Goal: Task Accomplishment & Management: Manage account settings

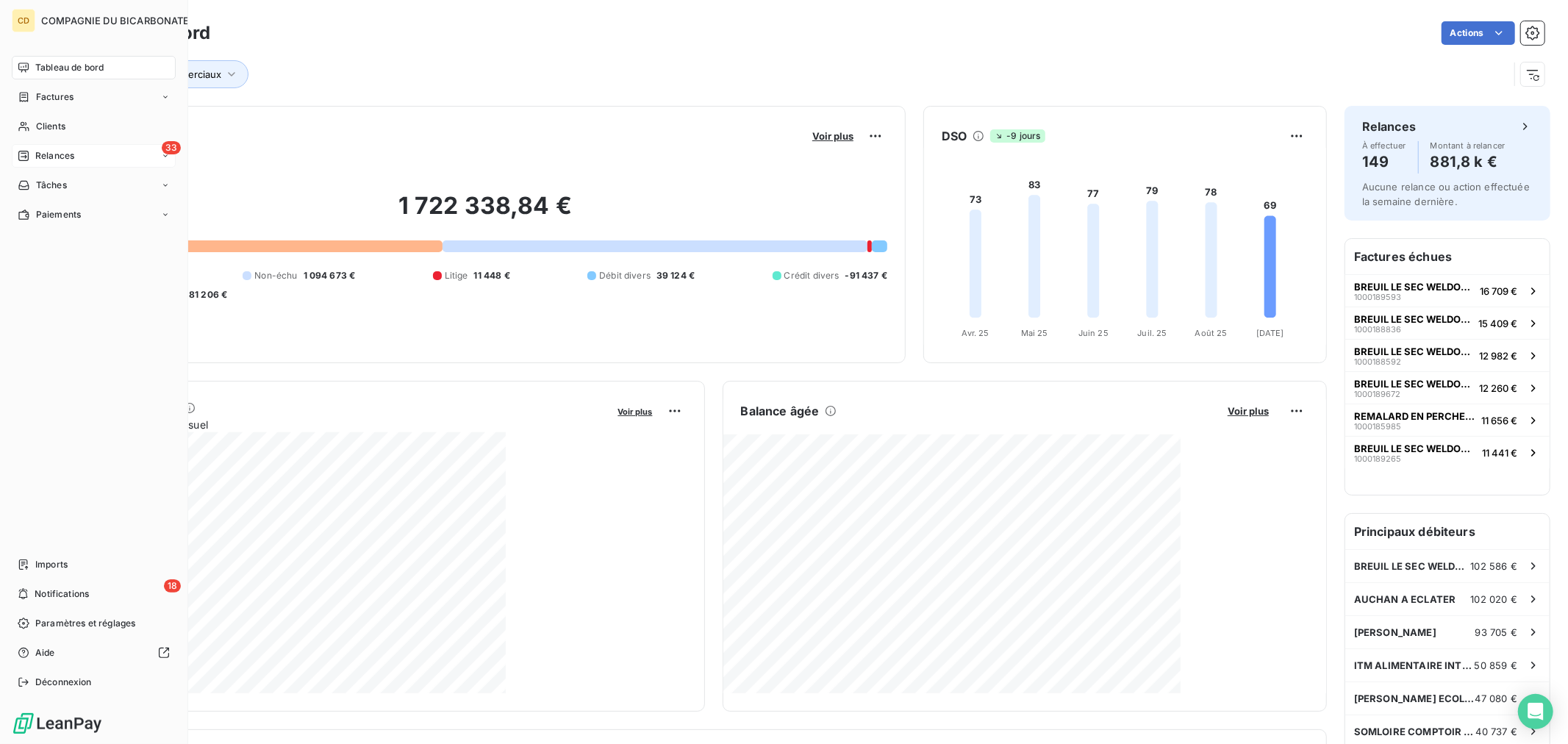
click at [39, 158] on span "Relances" at bounding box center [55, 155] width 39 height 13
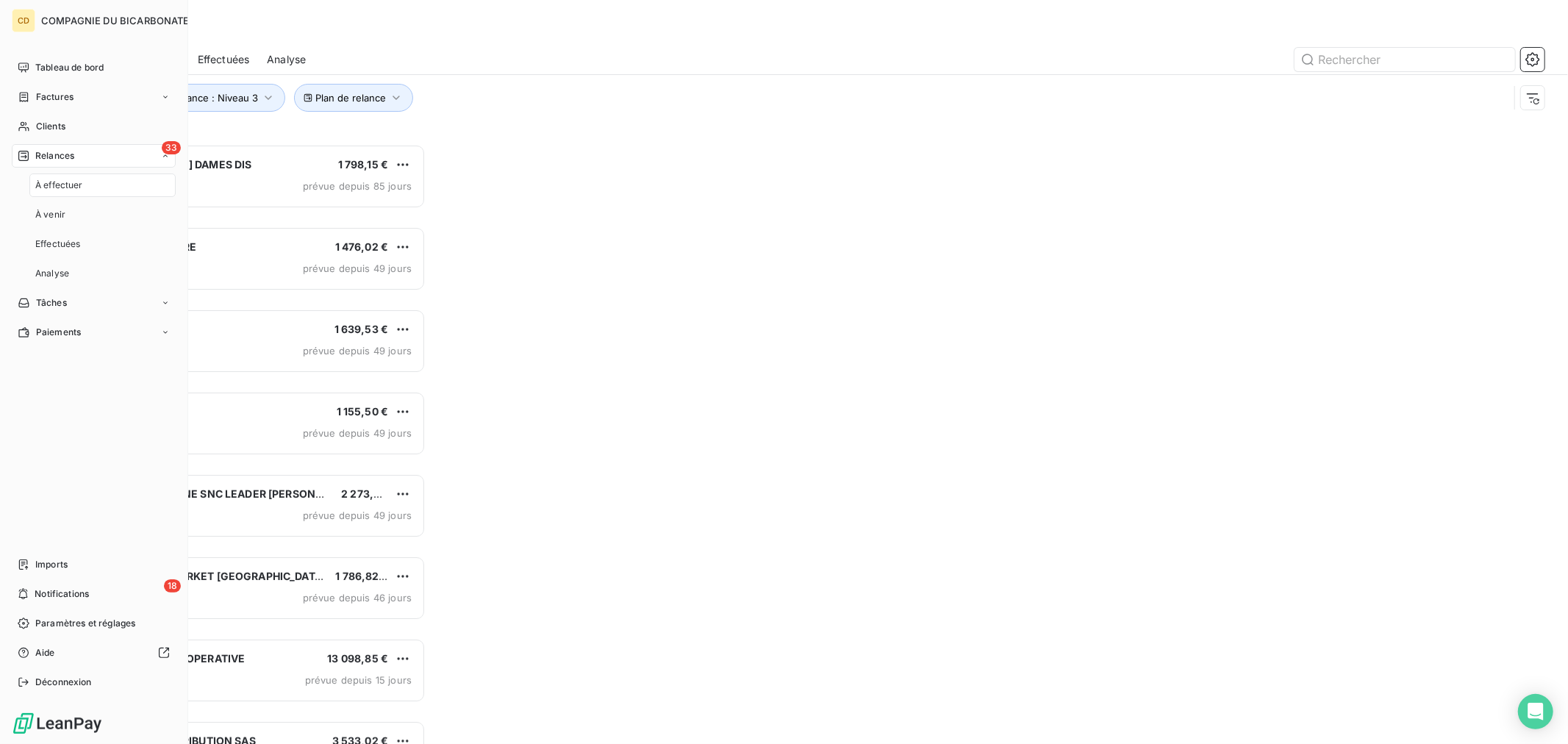
scroll to position [589, 342]
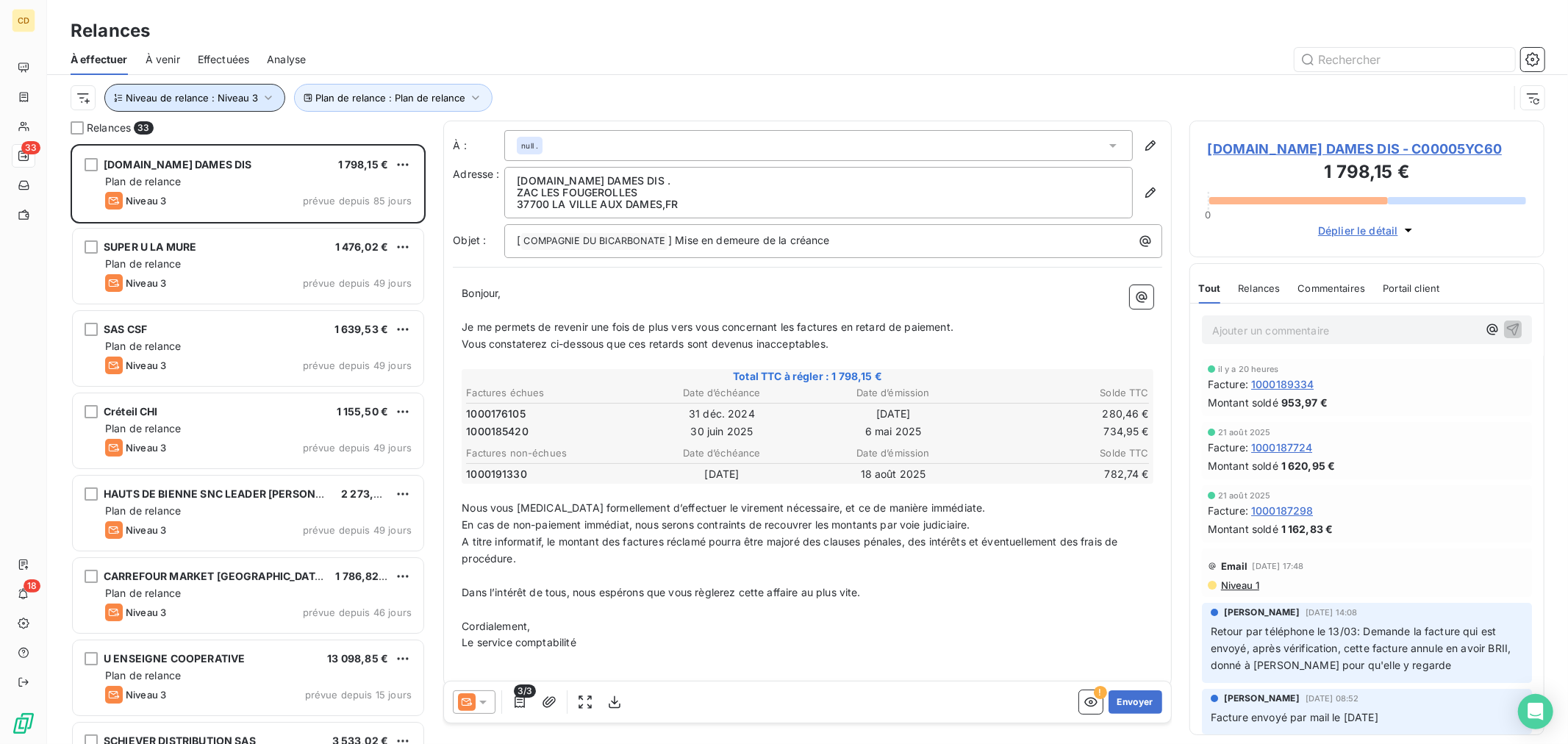
click at [252, 100] on span "Niveau de relance : Niveau 3" at bounding box center [191, 97] width 132 height 12
click at [368, 34] on div "Relances" at bounding box center [807, 31] width 1521 height 26
click at [265, 98] on icon "button" at bounding box center [268, 98] width 8 height 5
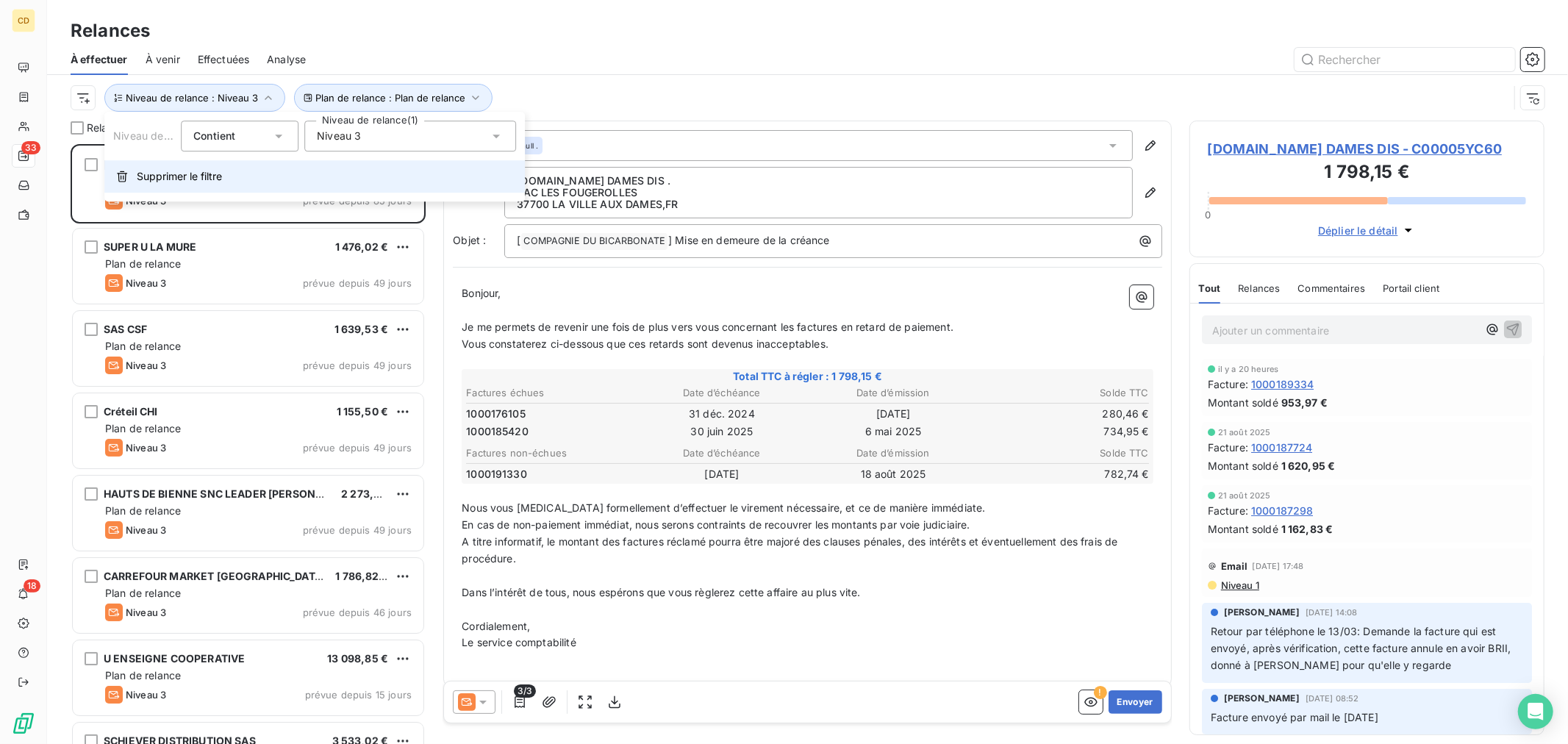
click at [160, 178] on span "Supprimer le filtre" at bounding box center [179, 176] width 85 height 15
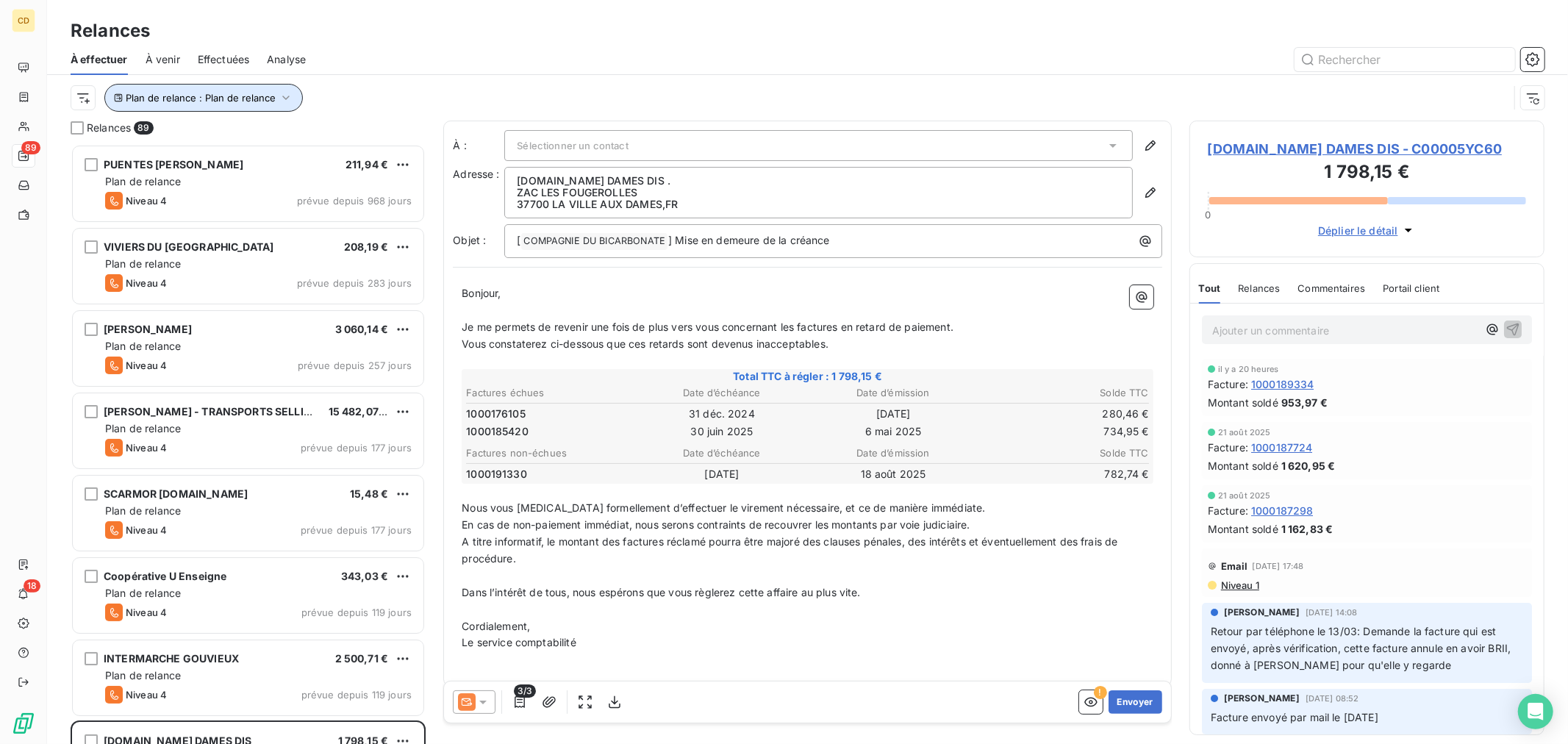
click at [195, 104] on button "Plan de relance : Plan de relance" at bounding box center [204, 98] width 198 height 28
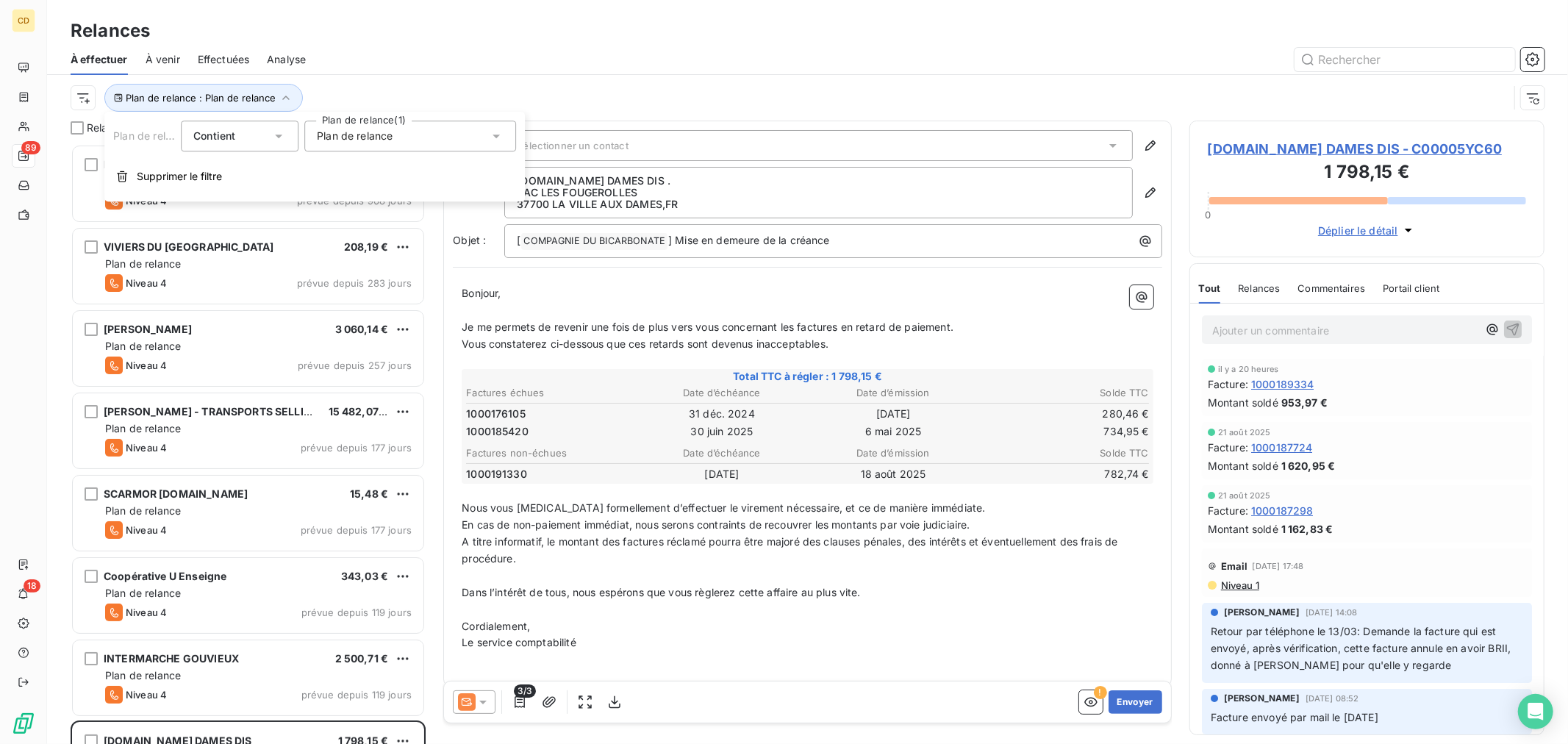
click at [358, 140] on span "Plan de relance" at bounding box center [355, 135] width 75 height 15
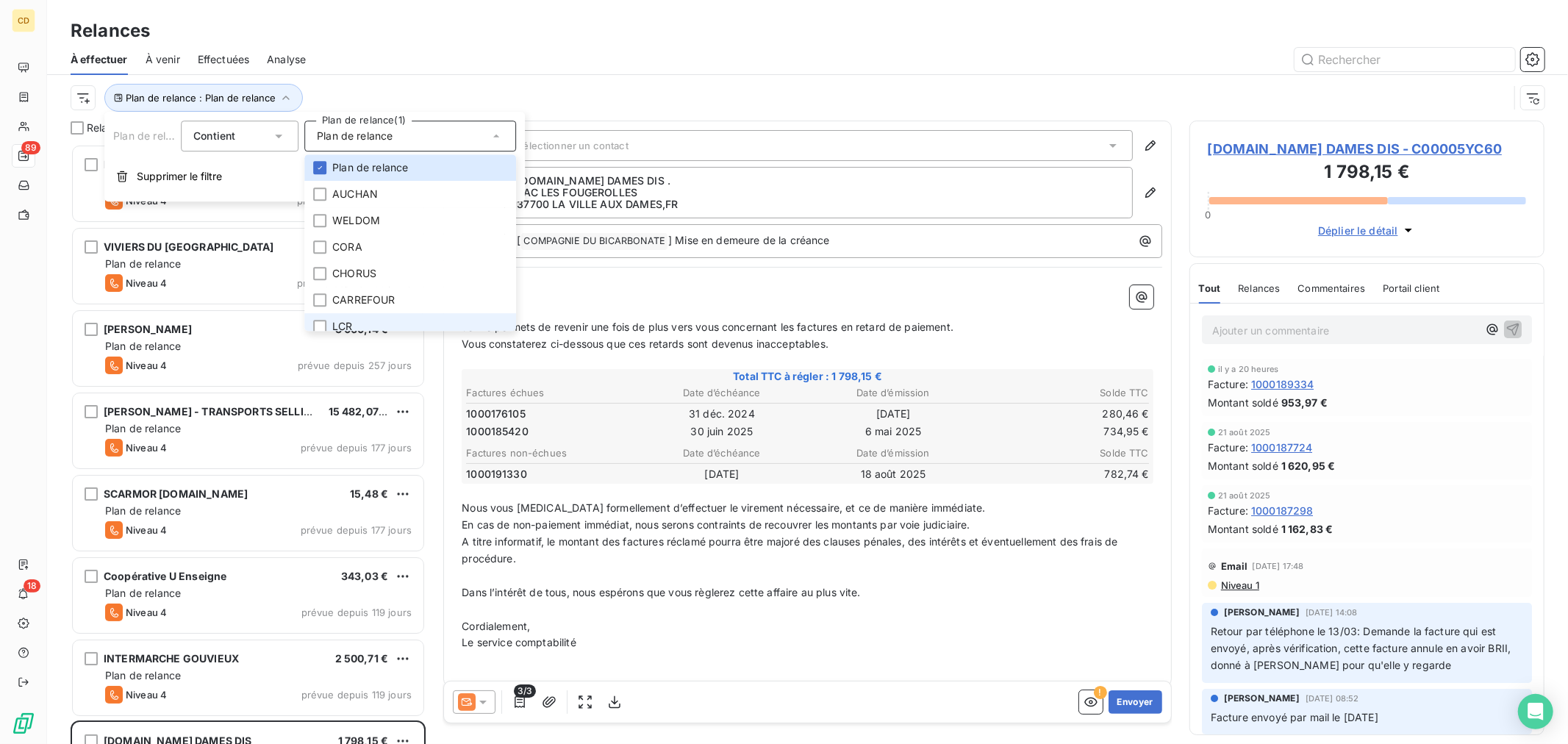
click at [336, 325] on li "LCR" at bounding box center [410, 326] width 211 height 26
click at [350, 162] on span "Plan de relance" at bounding box center [370, 158] width 75 height 15
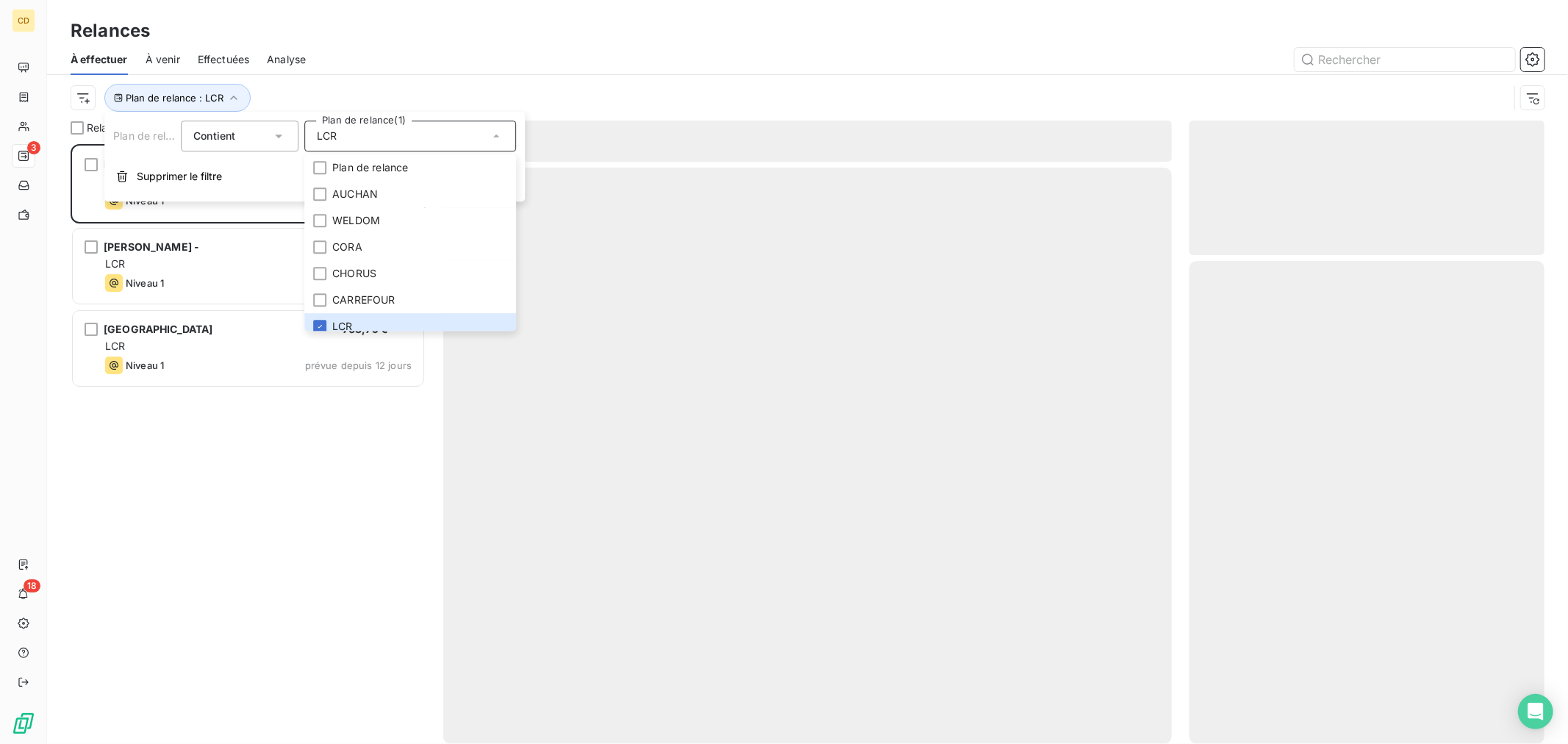
scroll to position [589, 342]
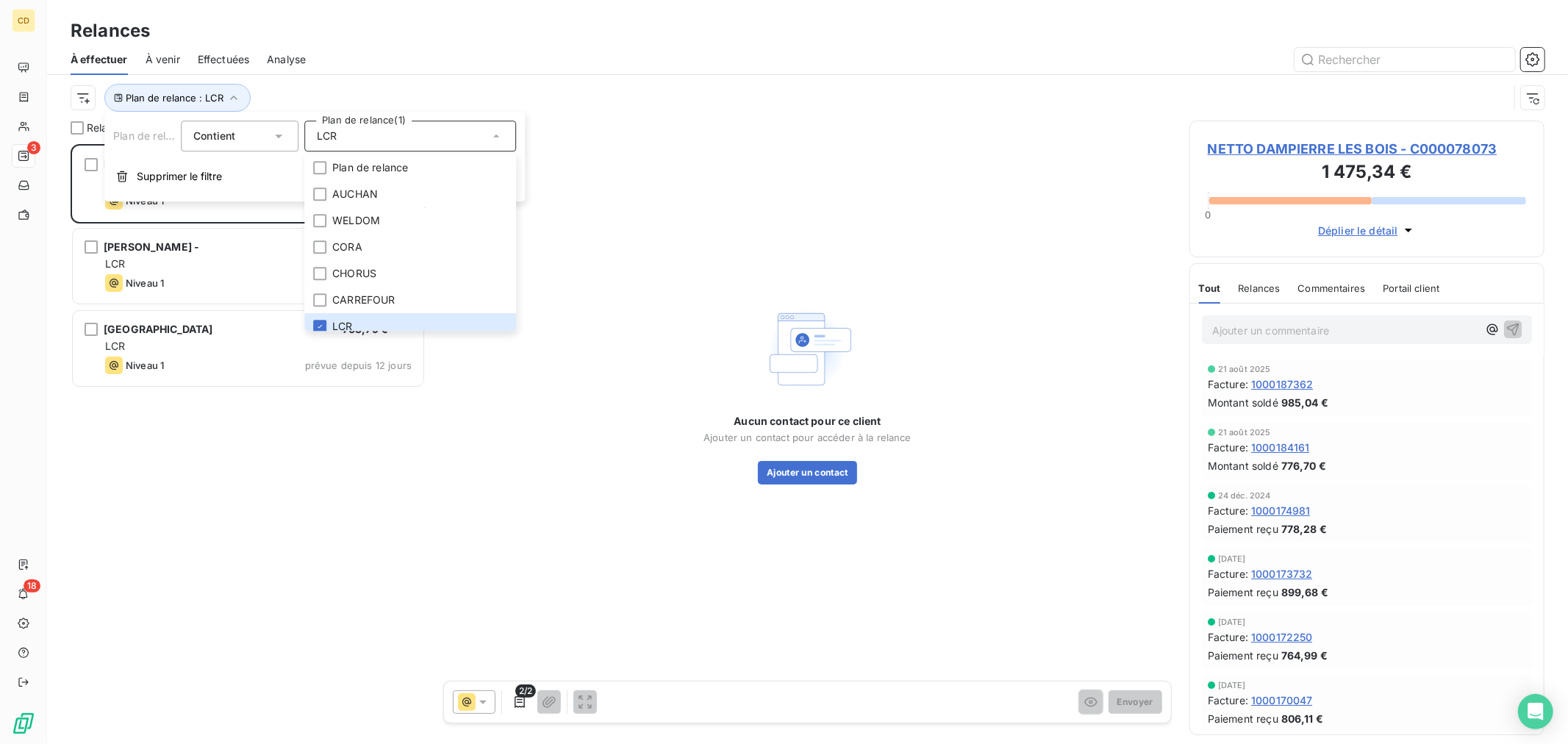
click at [347, 49] on div at bounding box center [934, 59] width 1221 height 24
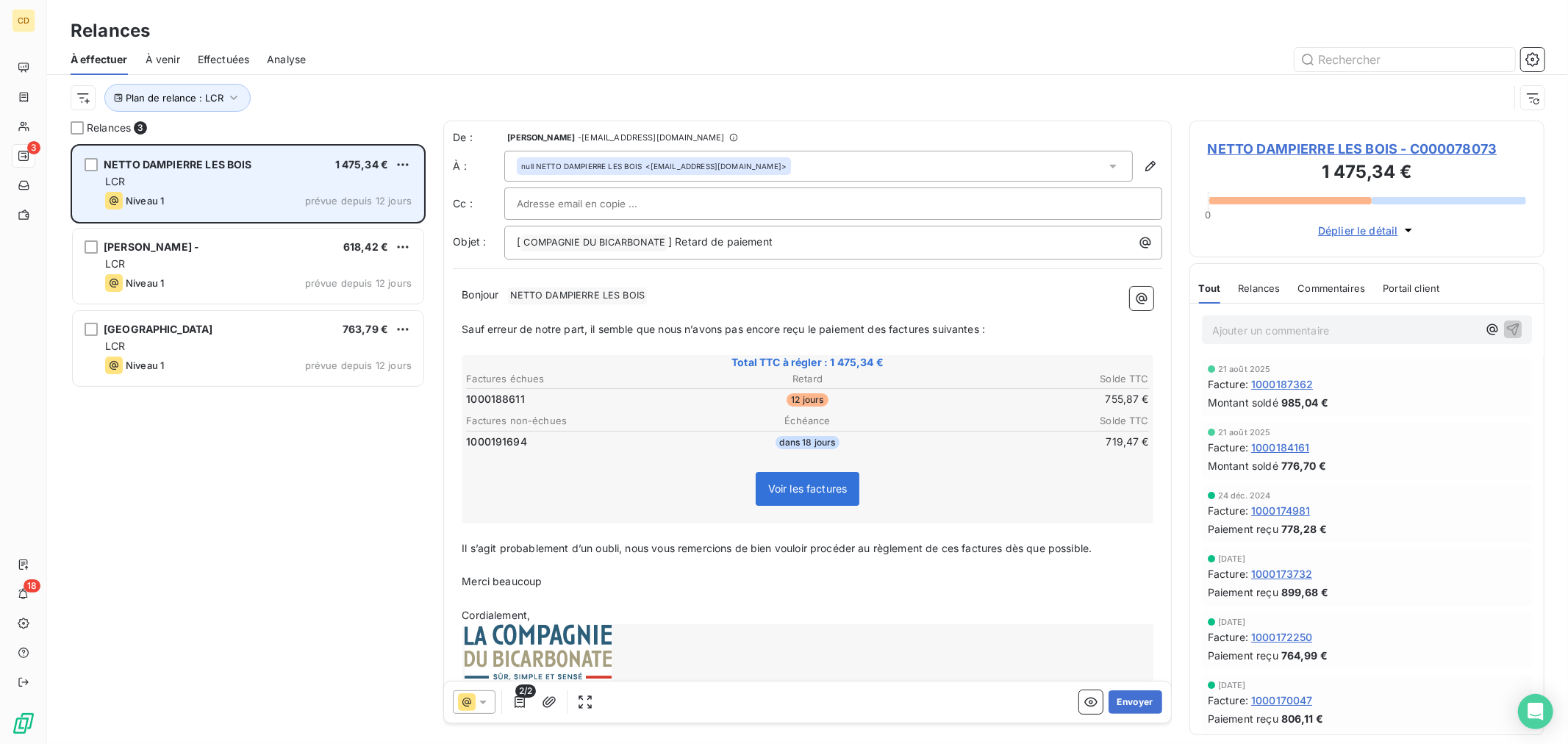
click at [225, 182] on div "LCR" at bounding box center [258, 182] width 307 height 15
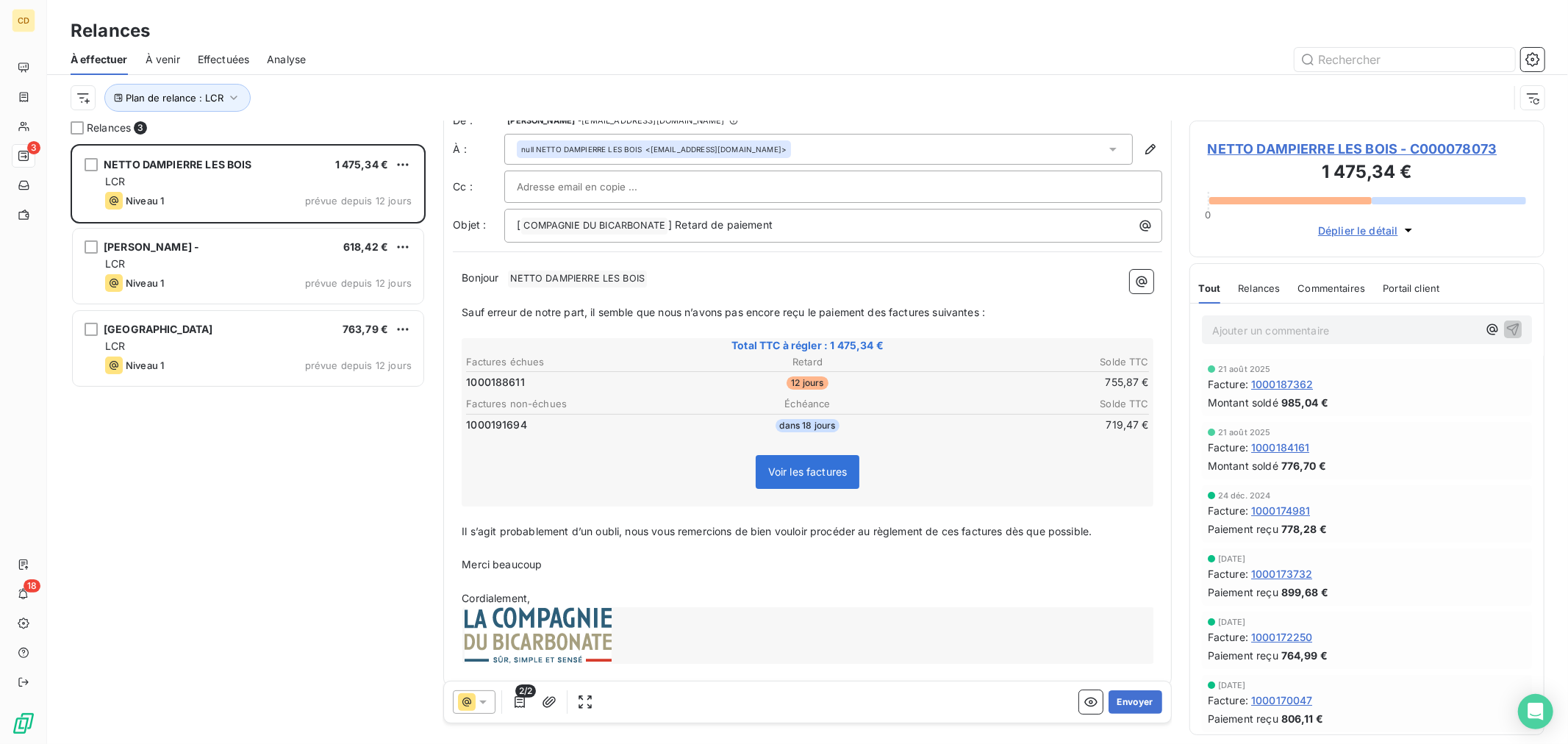
scroll to position [25, 0]
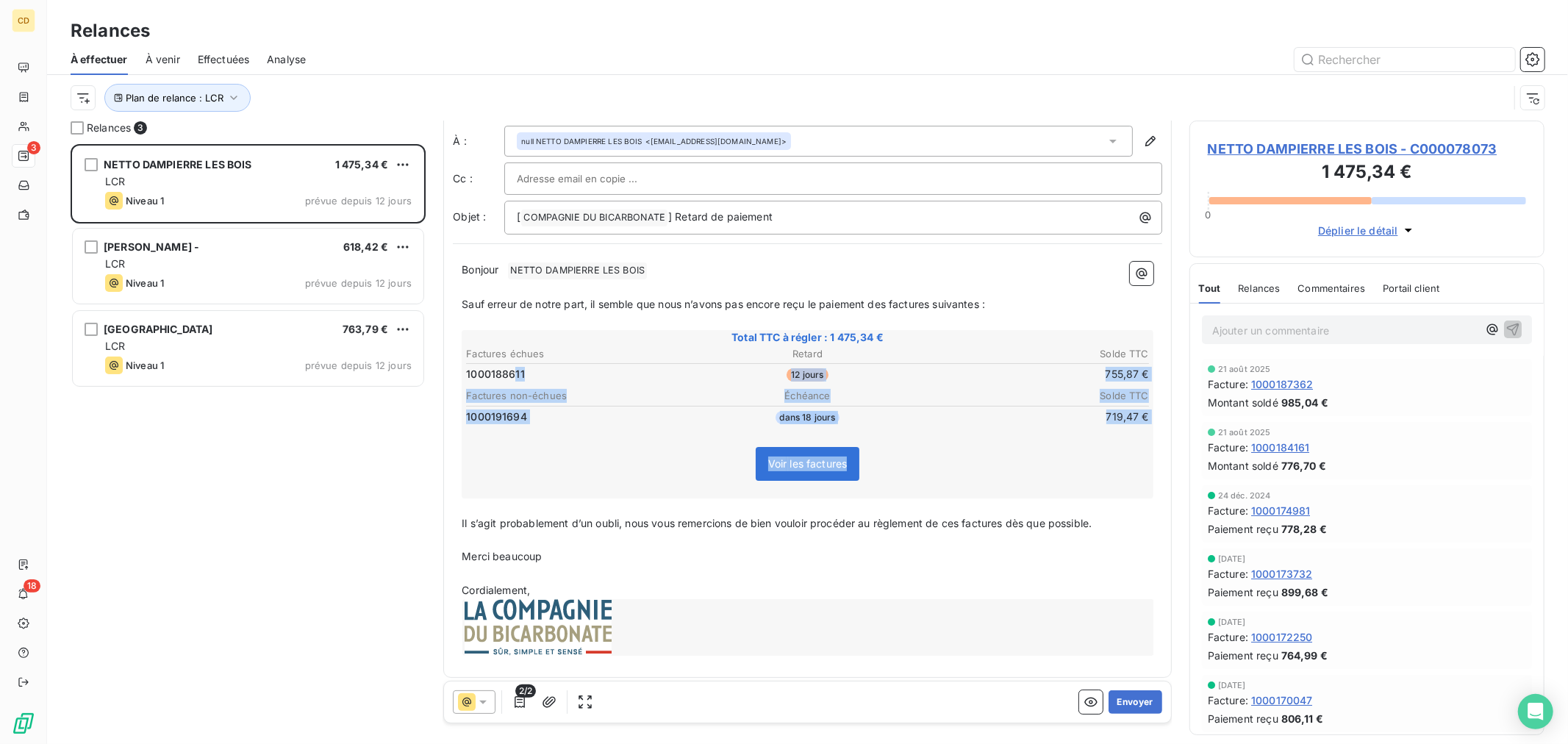
drag, startPoint x: 513, startPoint y: 368, endPoint x: 1232, endPoint y: 368, distance: 719.0
click at [1232, 368] on div "Relances 3 NETTO DAMPIERRE LES BOIS 1 475,34 € LCR Niveau 1 prévue depuis 12 jo…" at bounding box center [807, 432] width 1521 height 624
click at [1147, 379] on div "Bonjour ﻿ NETTO DAMPIERRE LES BOIS ﻿ ﻿ ﻿ Sauf erreur de notre part, il semble q…" at bounding box center [807, 461] width 709 height 415
drag, startPoint x: 513, startPoint y: 412, endPoint x: 1153, endPoint y: 413, distance: 640.0
click at [1153, 413] on div "De : [PERSON_NAME] - [EMAIL_ADDRESS][DOMAIN_NAME] À : null NETTO DAMPIERRE LES …" at bounding box center [807, 386] width 728 height 582
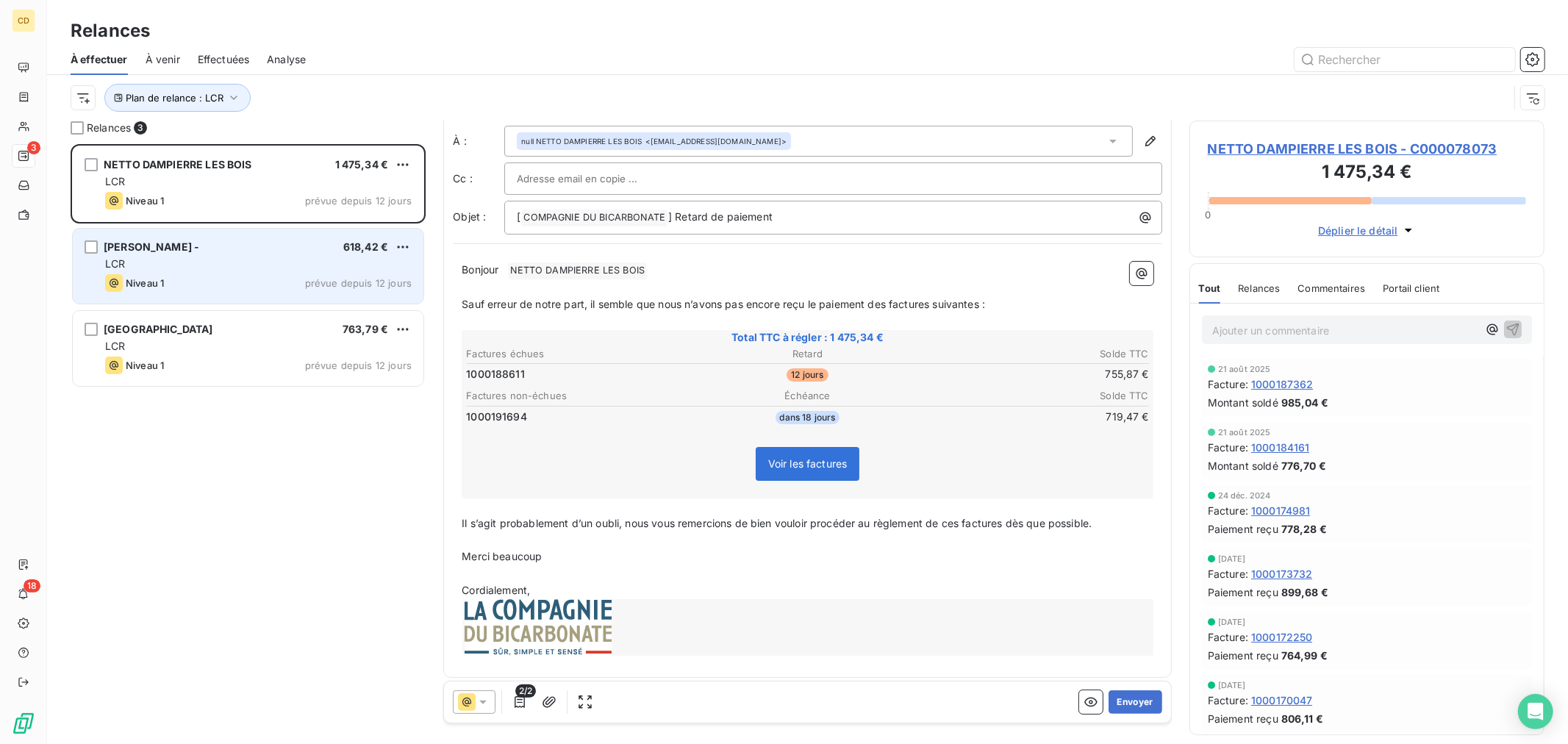
click at [291, 269] on div "LCR" at bounding box center [258, 264] width 307 height 15
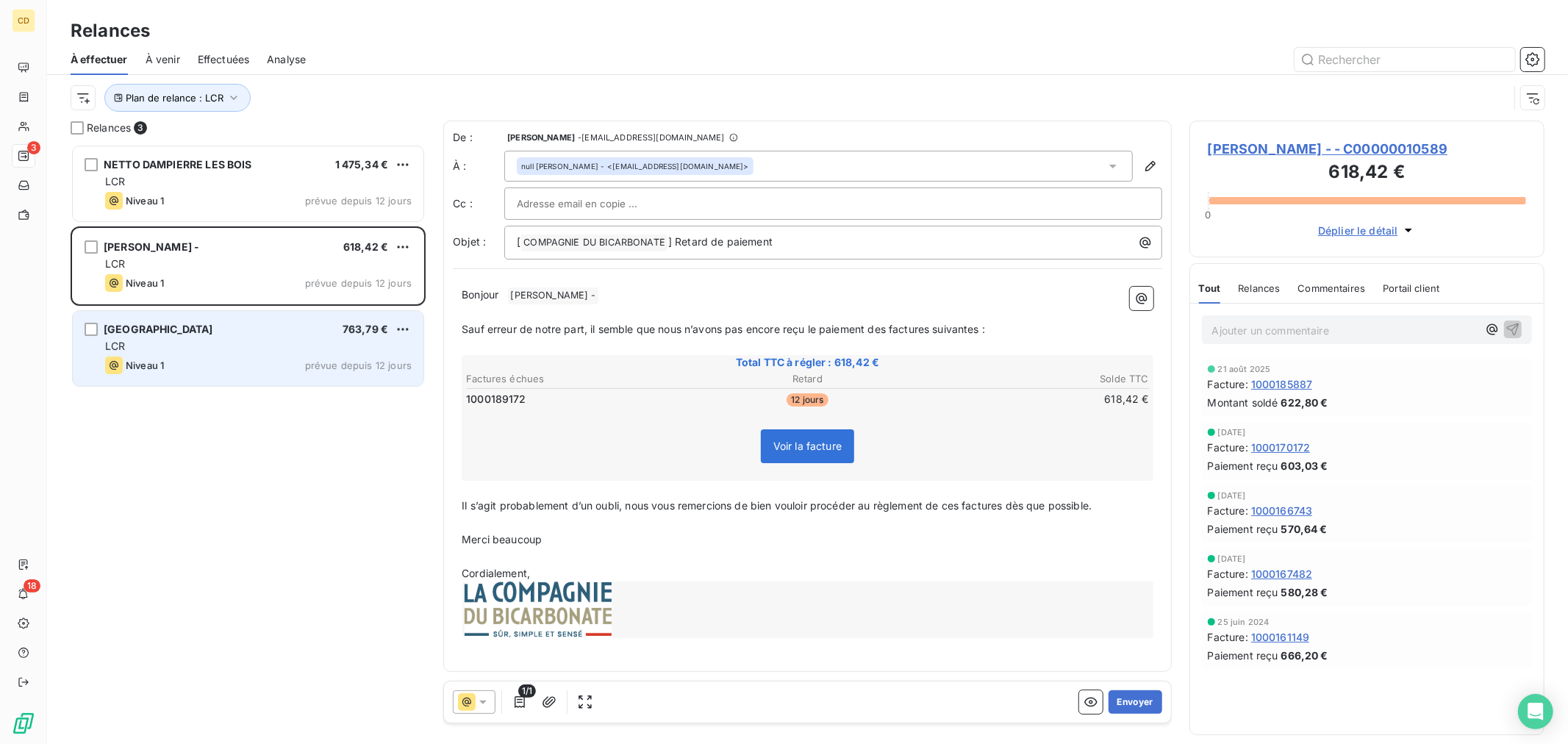
click at [135, 352] on div "LCR" at bounding box center [258, 346] width 307 height 15
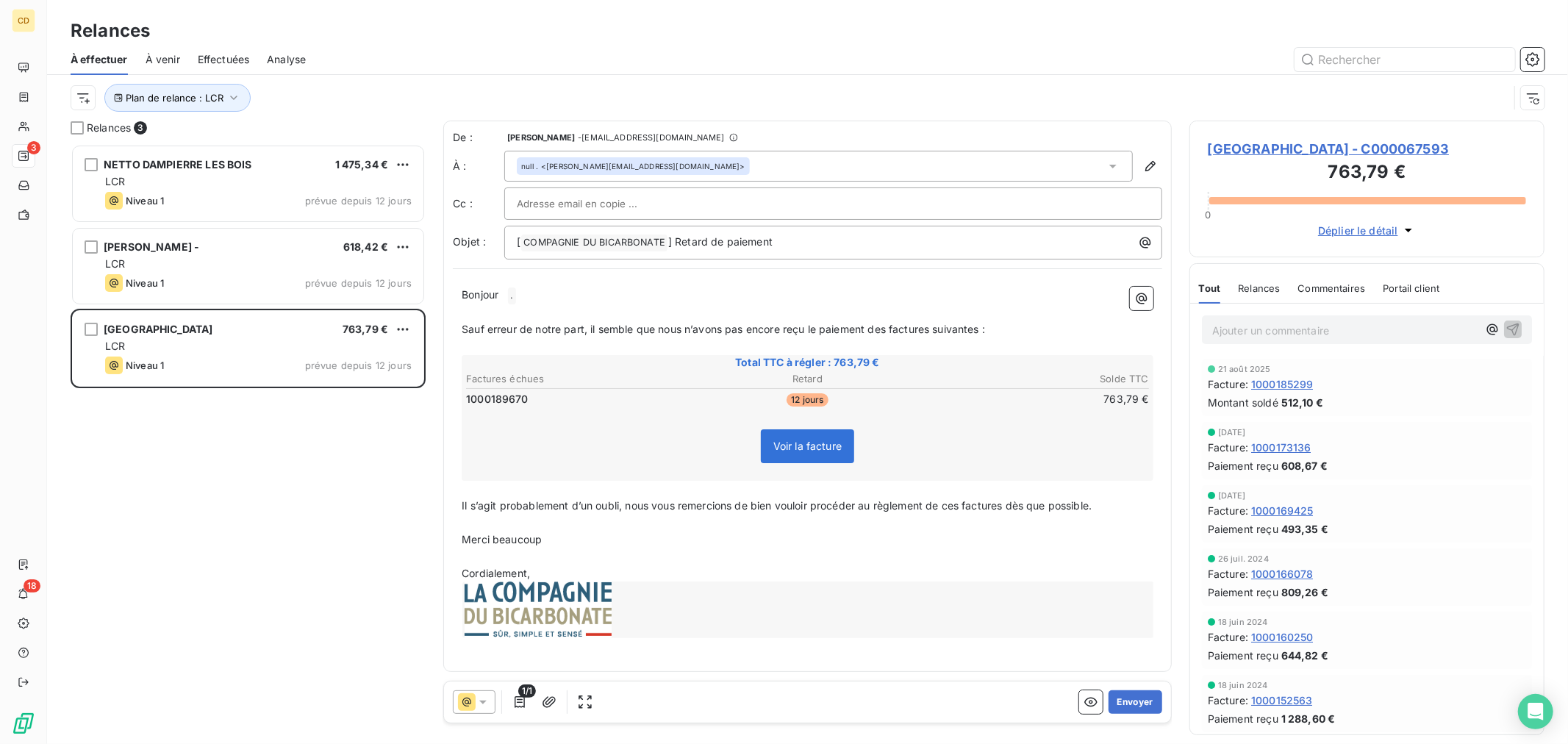
click at [155, 329] on div "[GEOGRAPHIC_DATA] 763,79 € LCR Niveau 1 prévue depuis 12 jours" at bounding box center [248, 349] width 351 height 75
click at [337, 564] on div "NETTO DAMPIERRE LES BOIS 1 475,34 € LCR Niveau 1 prévue depuis 12 jours [PERSON…" at bounding box center [248, 444] width 355 height 600
click at [332, 552] on div "NETTO DAMPIERRE LES BOIS 1 475,34 € LCR Niveau 1 prévue depuis 12 jours [PERSON…" at bounding box center [248, 444] width 355 height 600
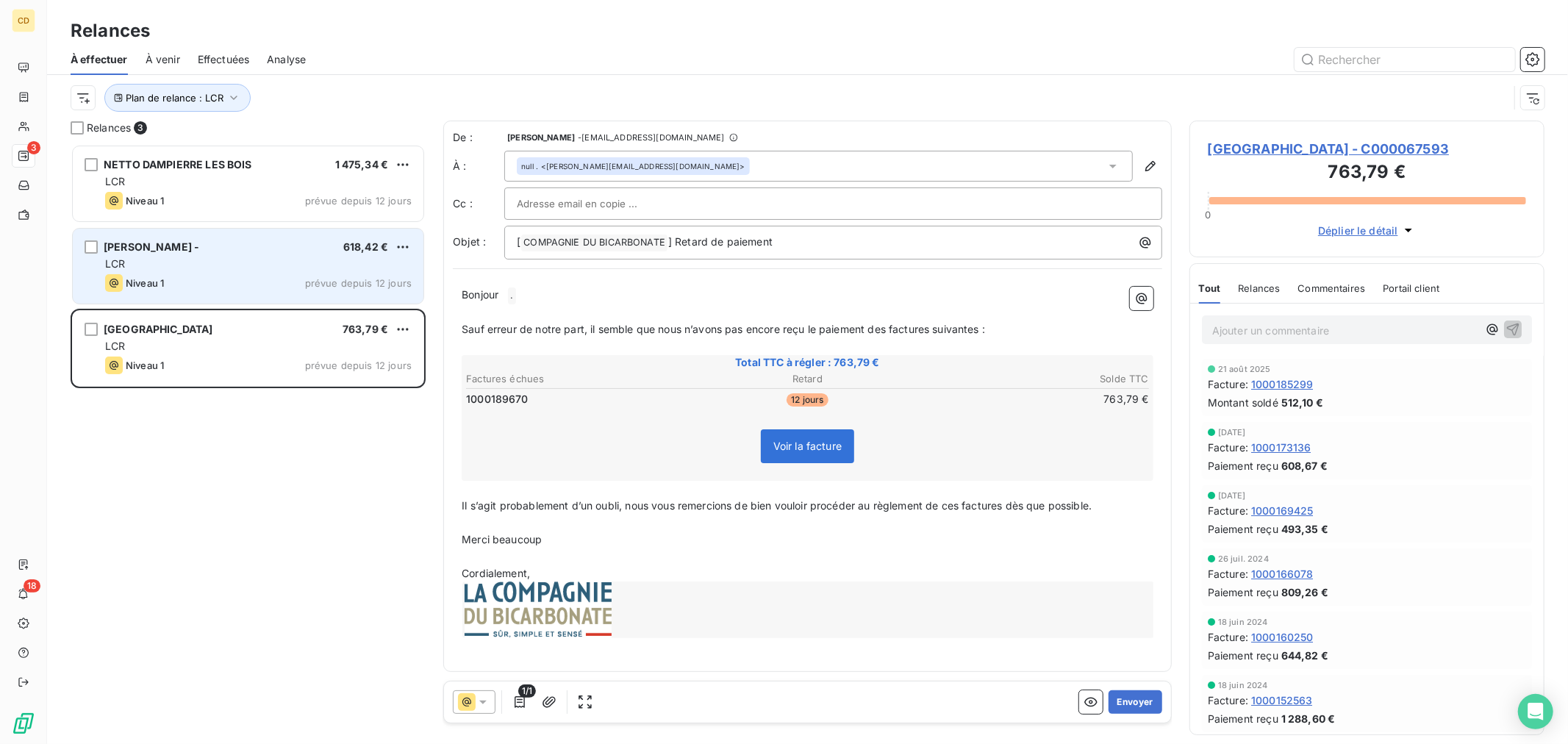
click at [231, 276] on div "Niveau 1 prévue depuis 12 jours" at bounding box center [258, 283] width 307 height 18
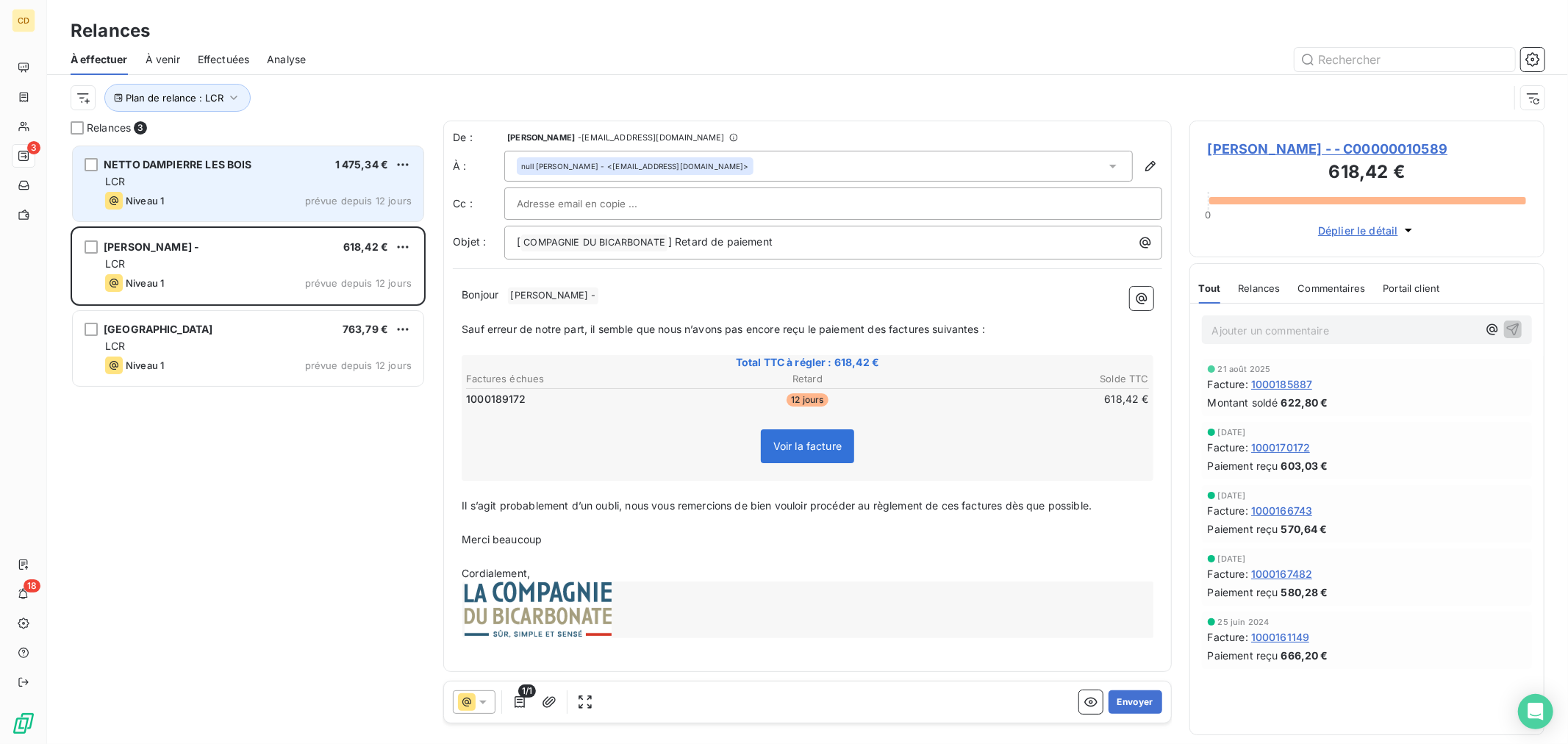
click at [201, 193] on div "Niveau 1 prévue depuis 12 jours" at bounding box center [258, 200] width 307 height 18
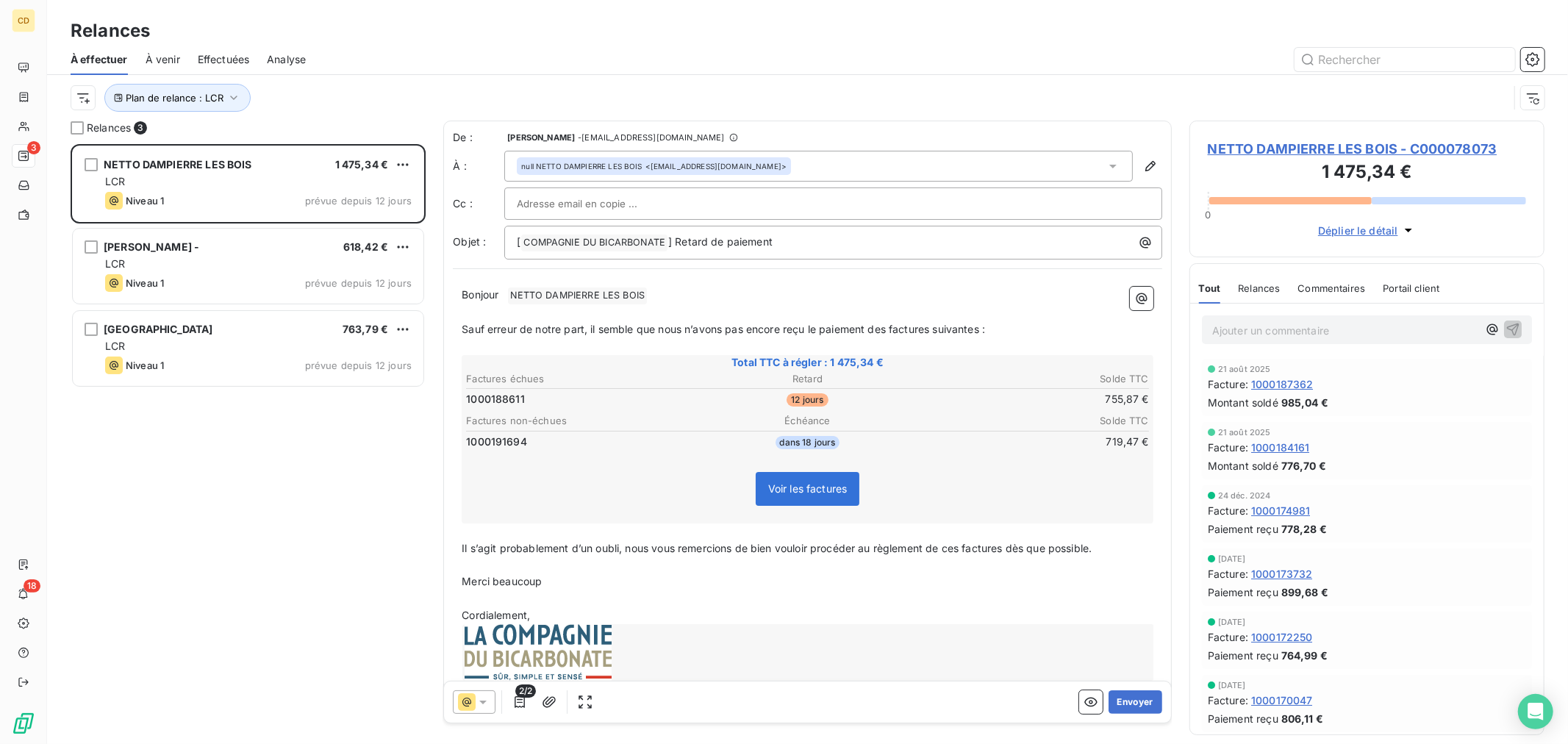
click at [644, 32] on div "Relances" at bounding box center [807, 31] width 1521 height 26
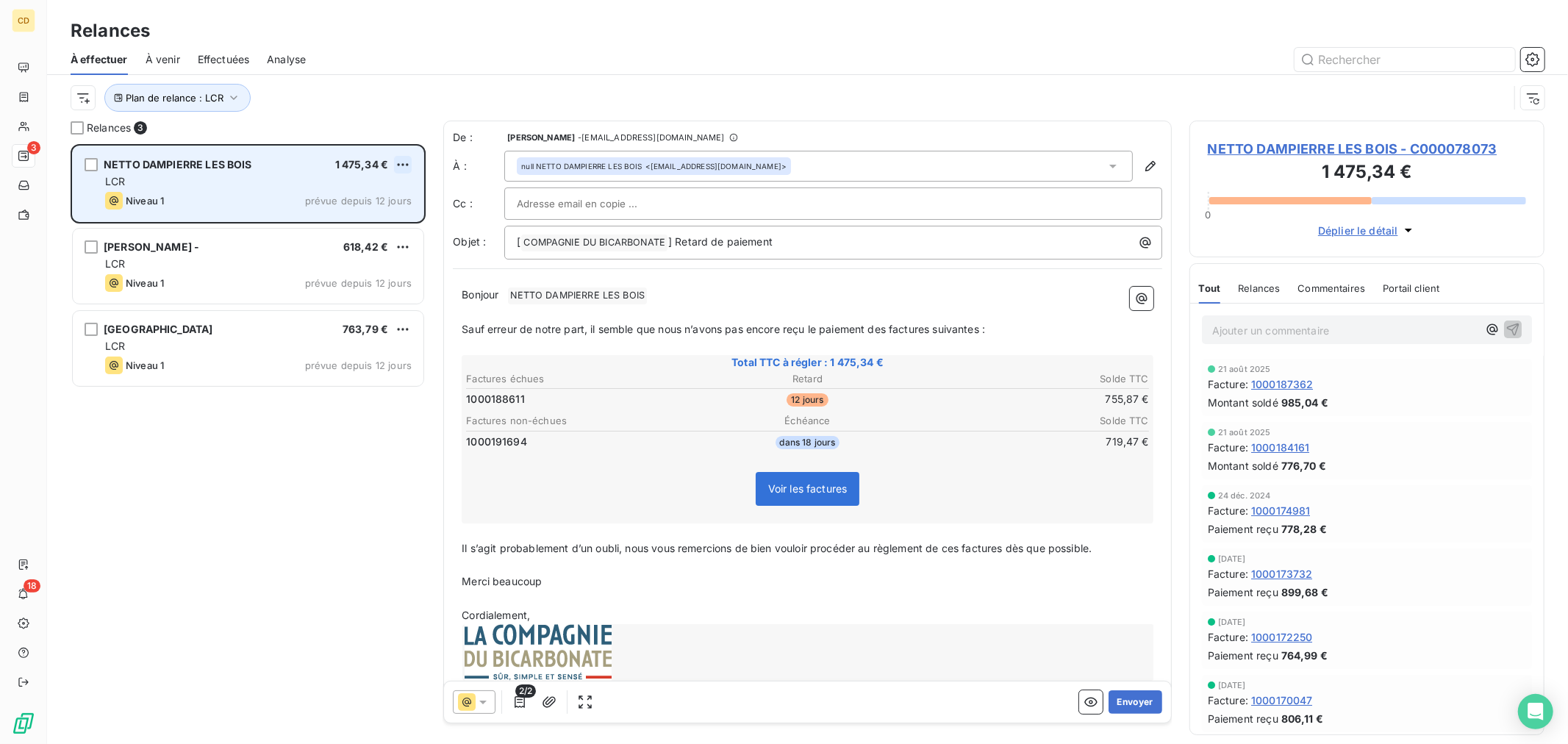
click at [397, 158] on html "CD 3 18 Relances À effectuer À venir Effectuées Analyse Plan de relance : LCR R…" at bounding box center [784, 372] width 1568 height 744
click at [328, 218] on div "Passer cette action" at bounding box center [339, 220] width 131 height 24
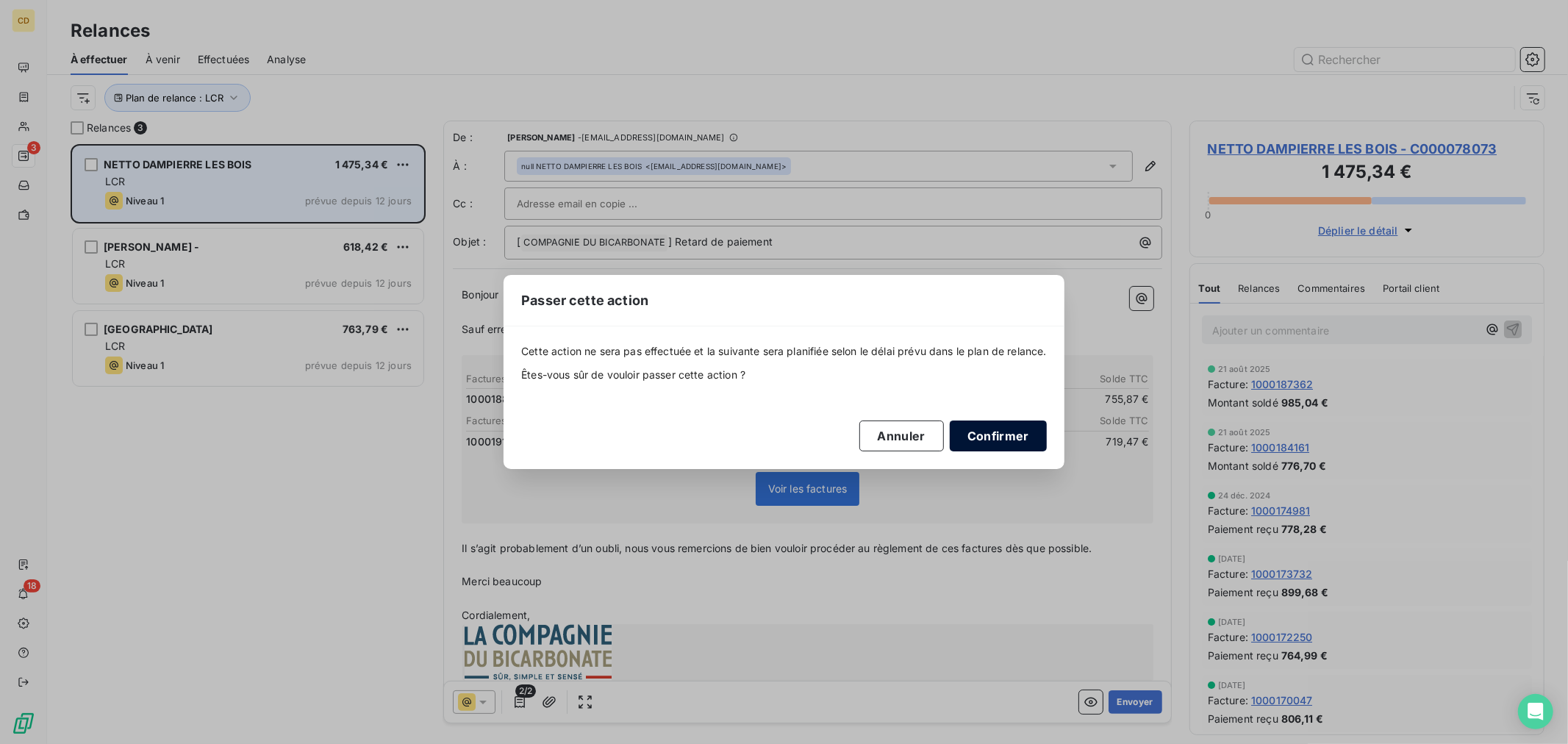
click at [1006, 445] on button "Confirmer" at bounding box center [998, 436] width 97 height 31
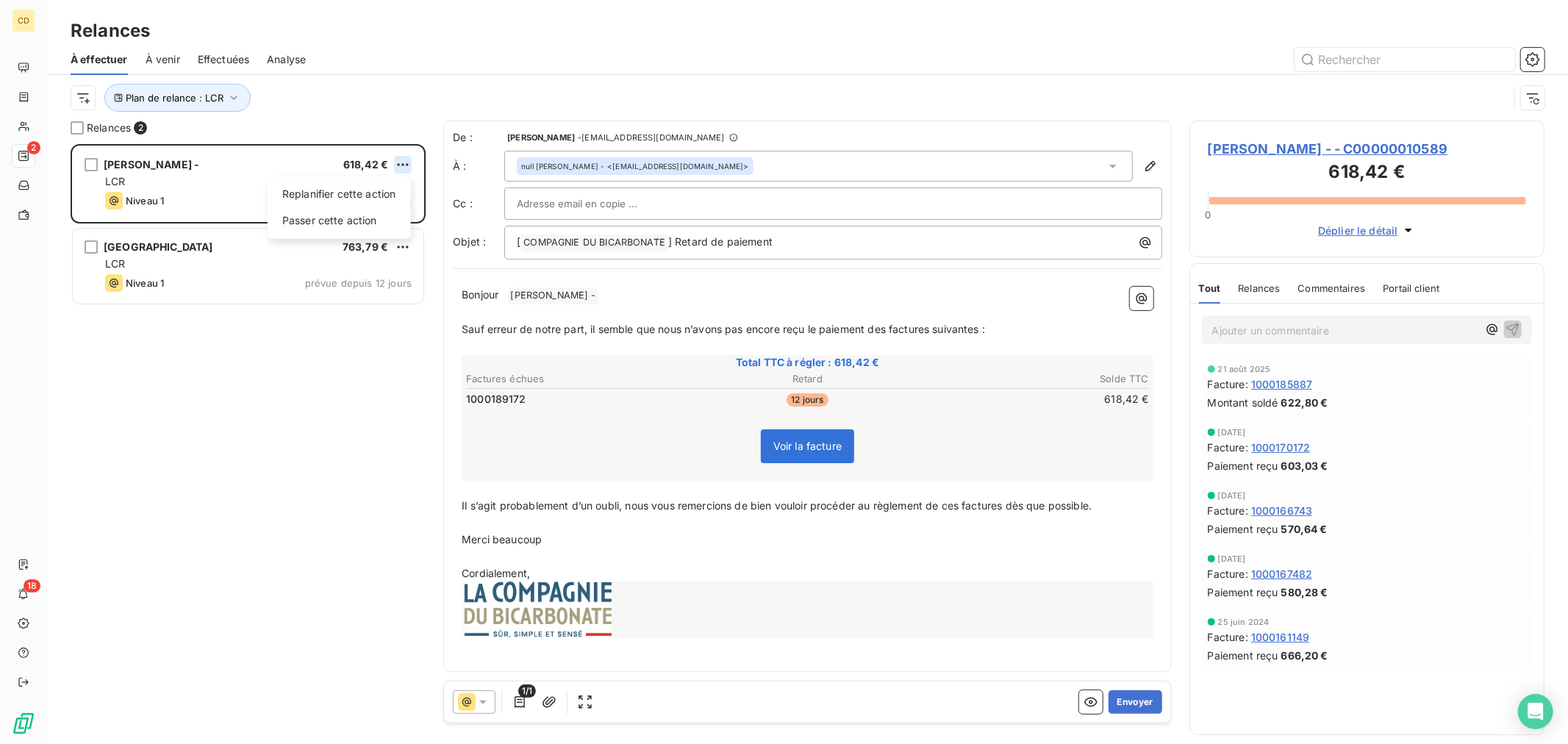
click at [401, 164] on html "CD 2 18 Relances À effectuer À venir Effectuées Analyse Plan de relance : LCR R…" at bounding box center [784, 372] width 1568 height 744
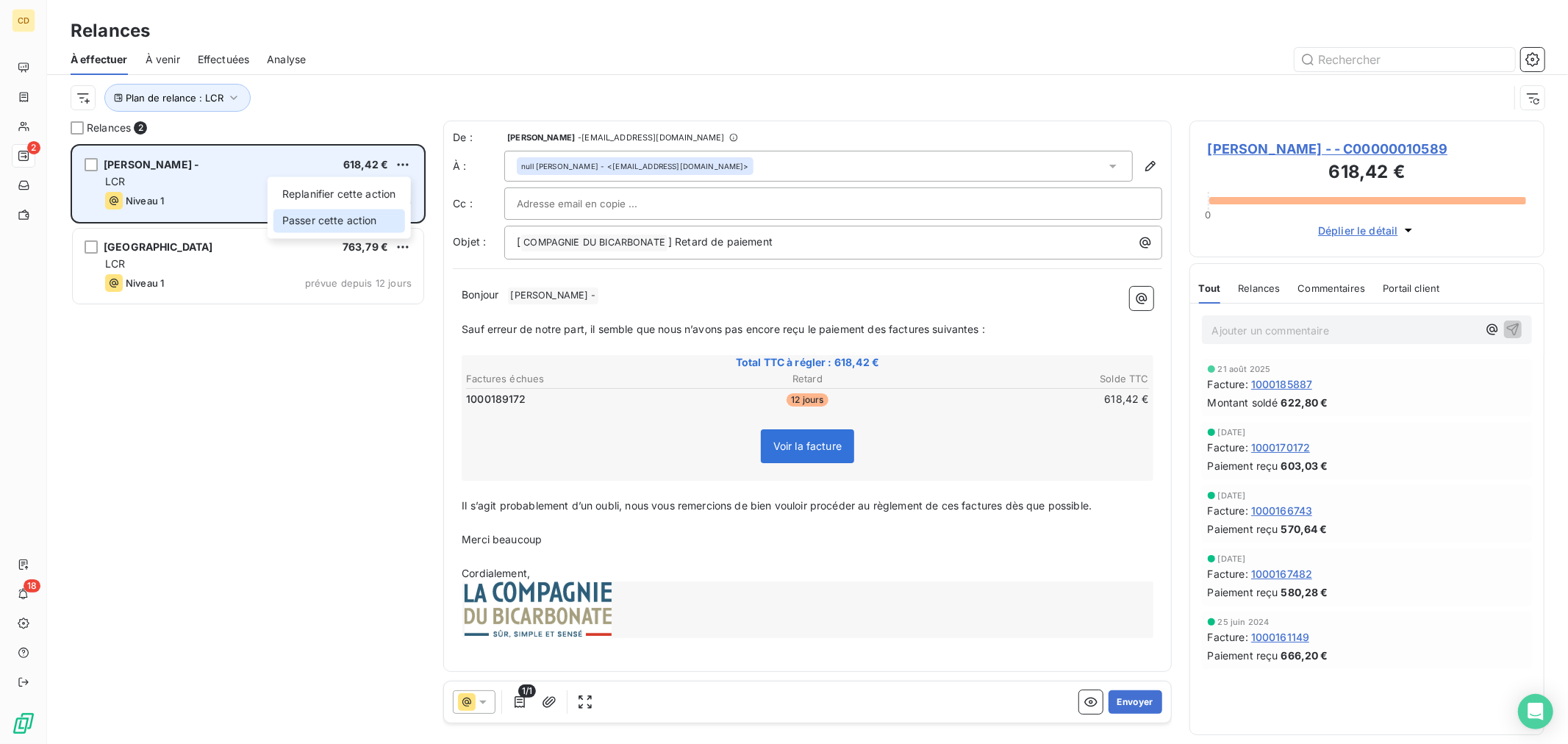
click at [324, 221] on div "Passer cette action" at bounding box center [339, 220] width 131 height 24
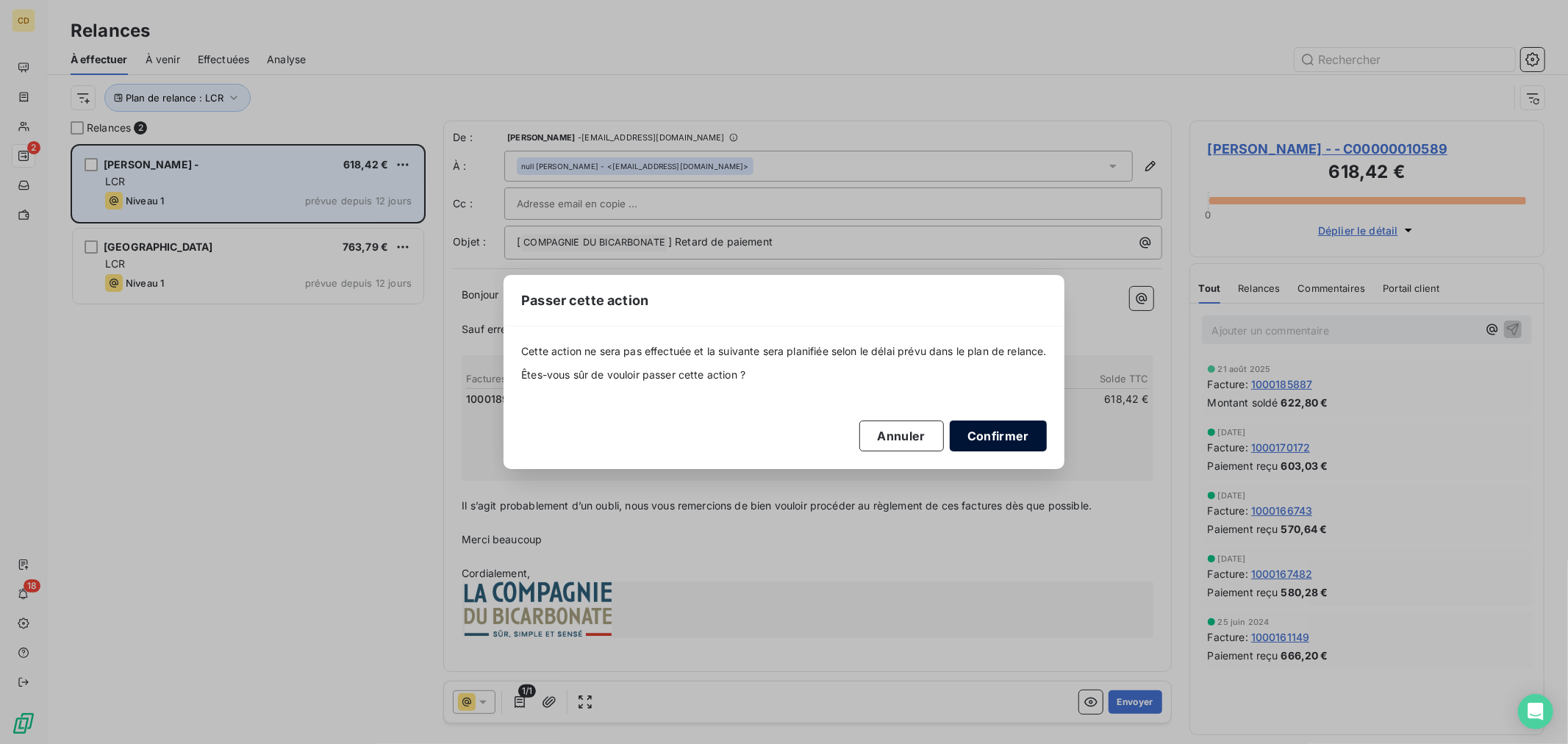
drag, startPoint x: 1000, startPoint y: 445, endPoint x: 567, endPoint y: 318, distance: 451.2
click at [993, 445] on button "Confirmer" at bounding box center [998, 436] width 97 height 31
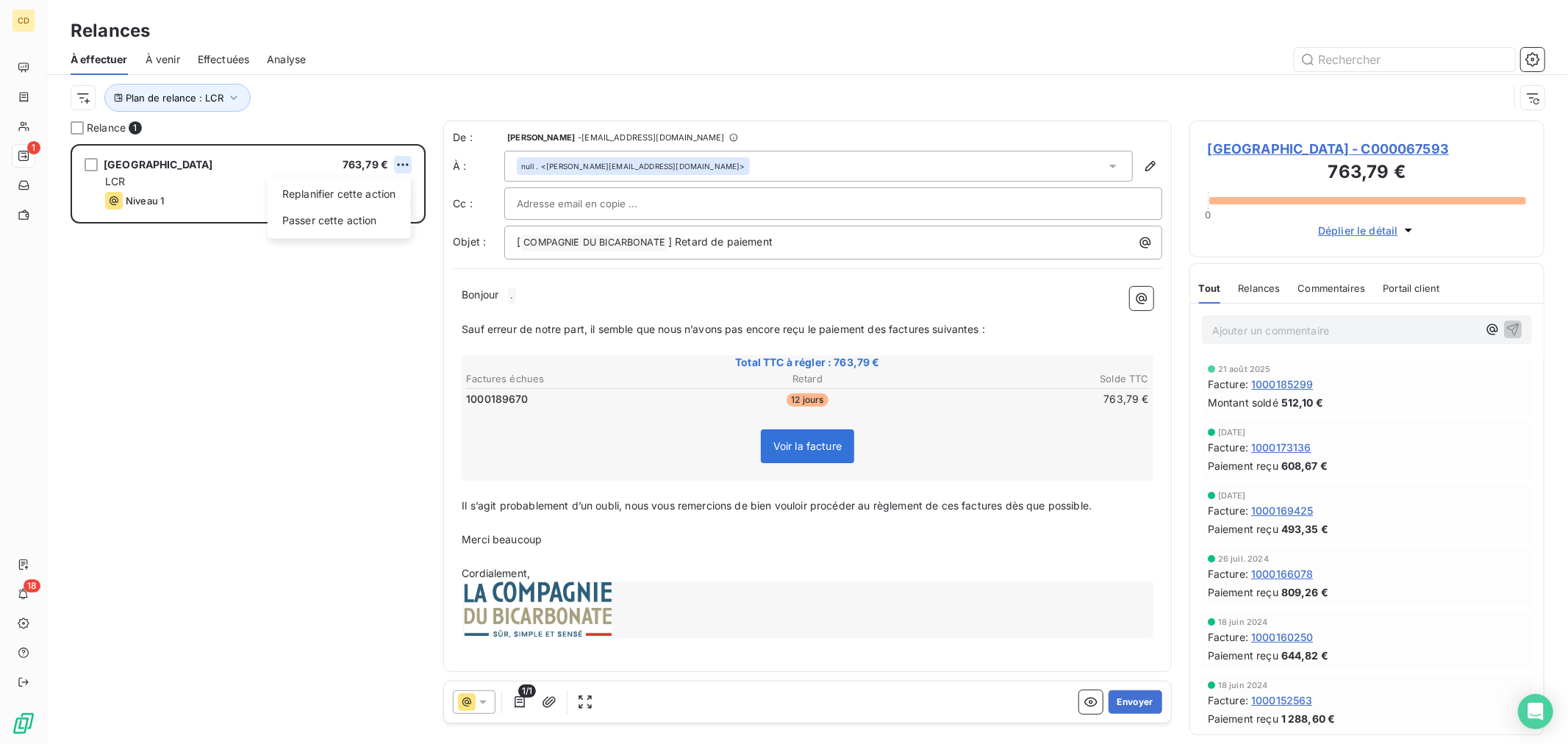
click at [394, 165] on html "CD 1 18 Relances À effectuer À venir Effectuées Analyse Plan de relance : LCR R…" at bounding box center [784, 372] width 1568 height 744
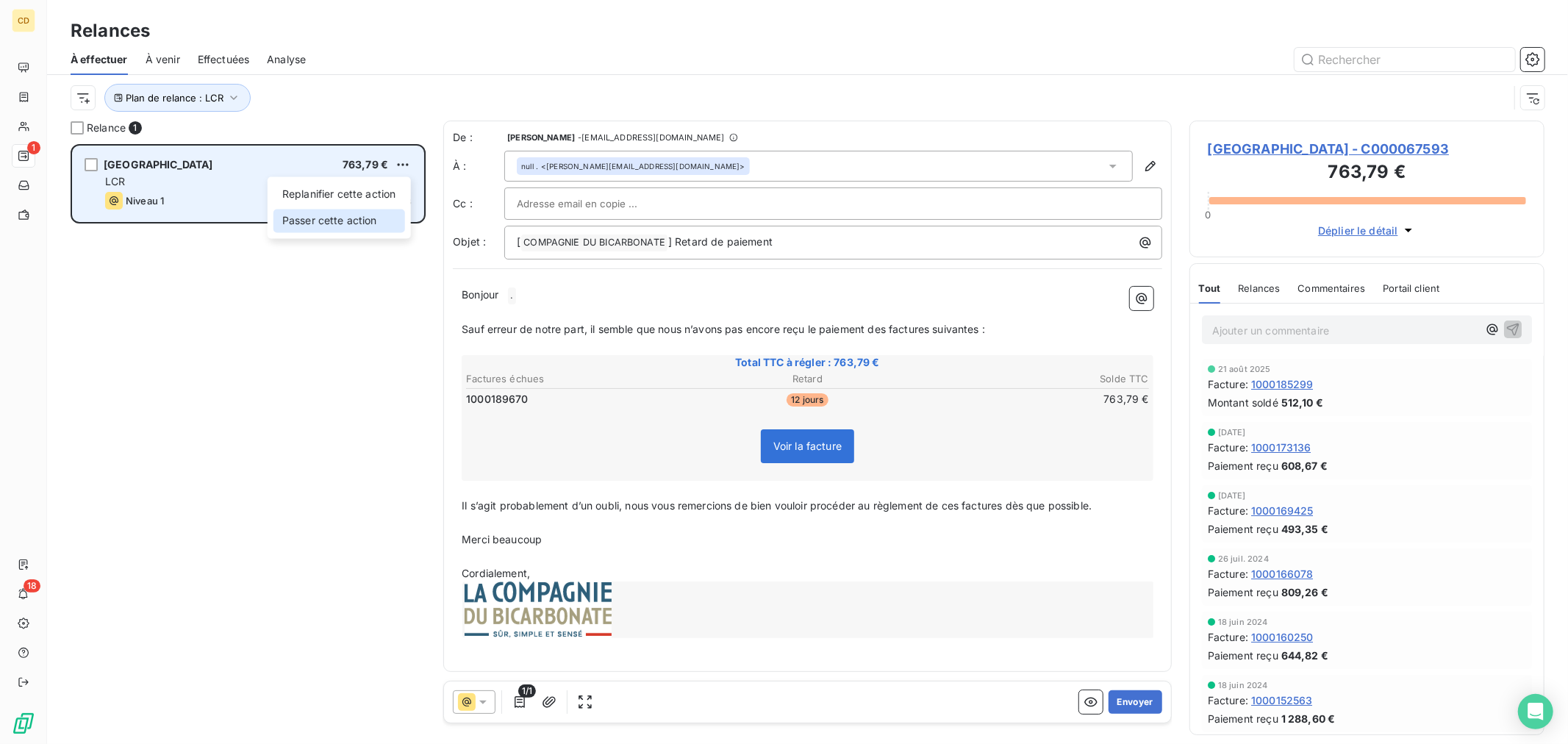
click at [340, 219] on div "Passer cette action" at bounding box center [339, 220] width 131 height 24
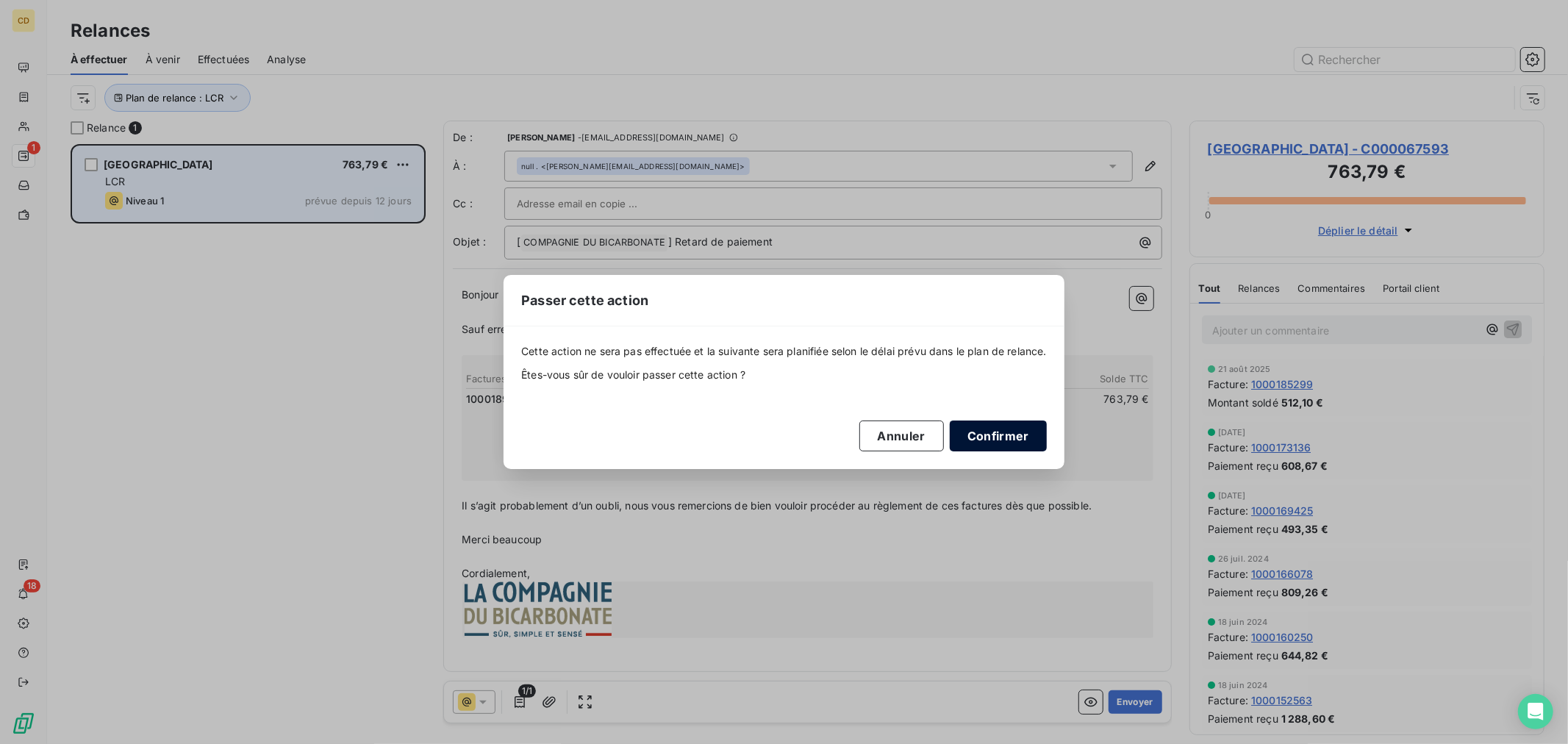
drag, startPoint x: 1008, startPoint y: 429, endPoint x: 747, endPoint y: 422, distance: 261.1
click at [1009, 429] on button "Confirmer" at bounding box center [998, 436] width 97 height 31
